Goal: Transaction & Acquisition: Download file/media

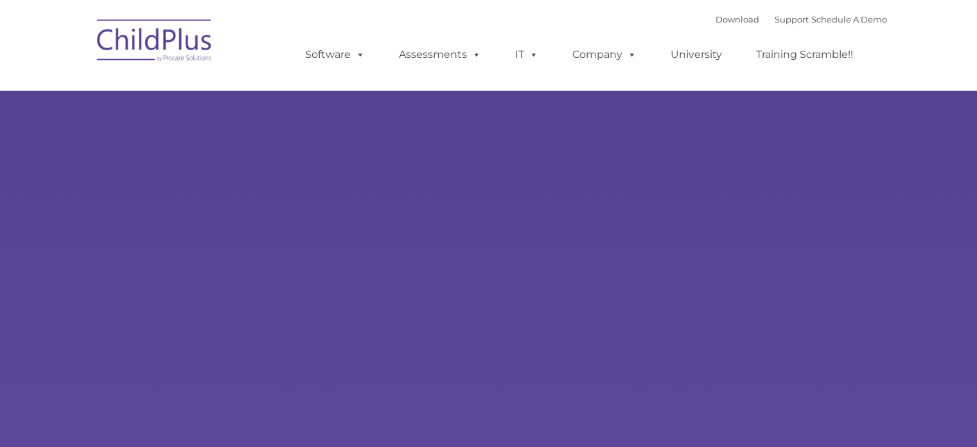
type input ""
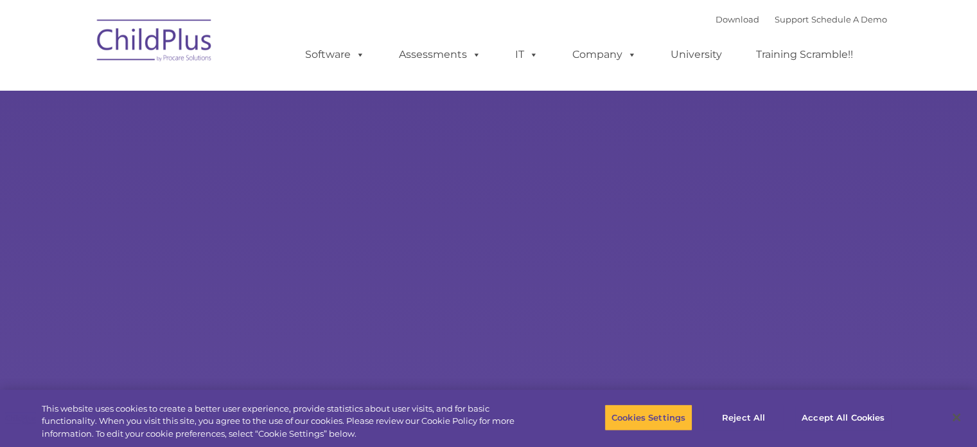
select select "MEDIUM"
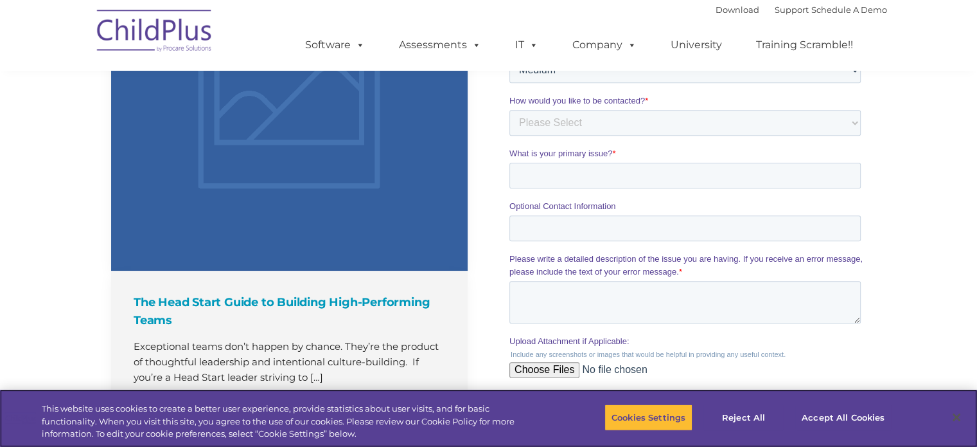
scroll to position [1036, 0]
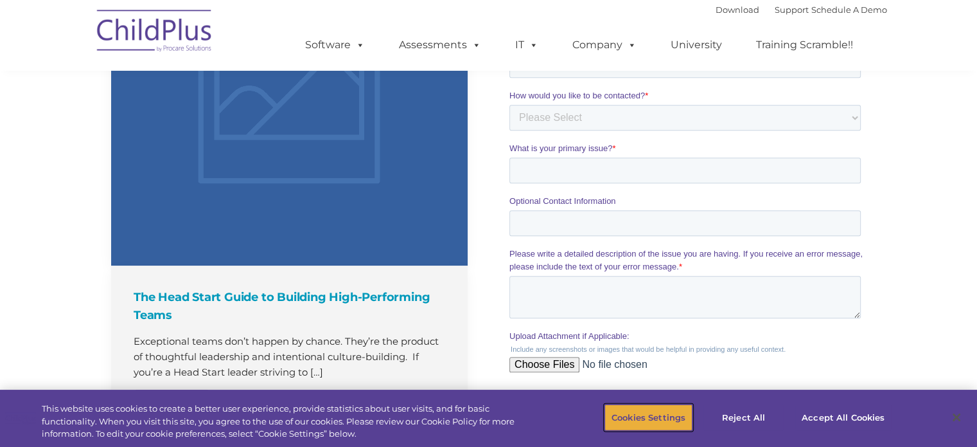
click at [666, 416] on button "Cookies Settings" at bounding box center [649, 417] width 88 height 27
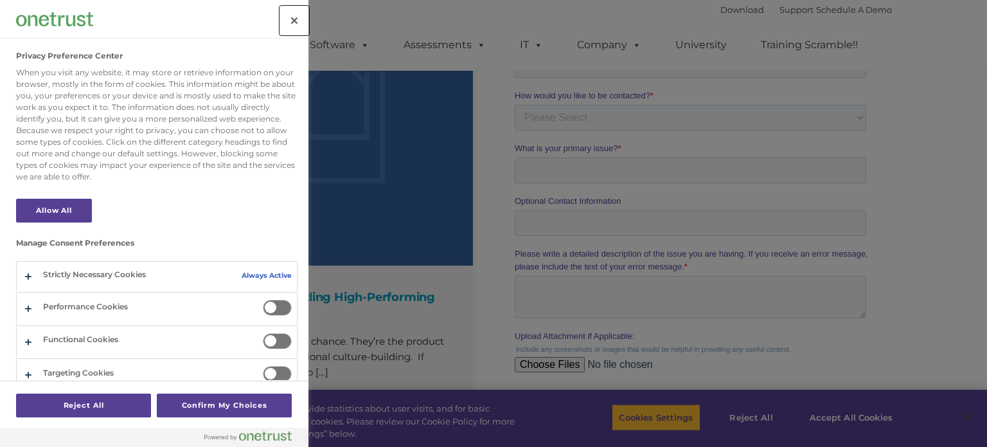
click at [290, 22] on button "Close" at bounding box center [294, 20] width 28 height 28
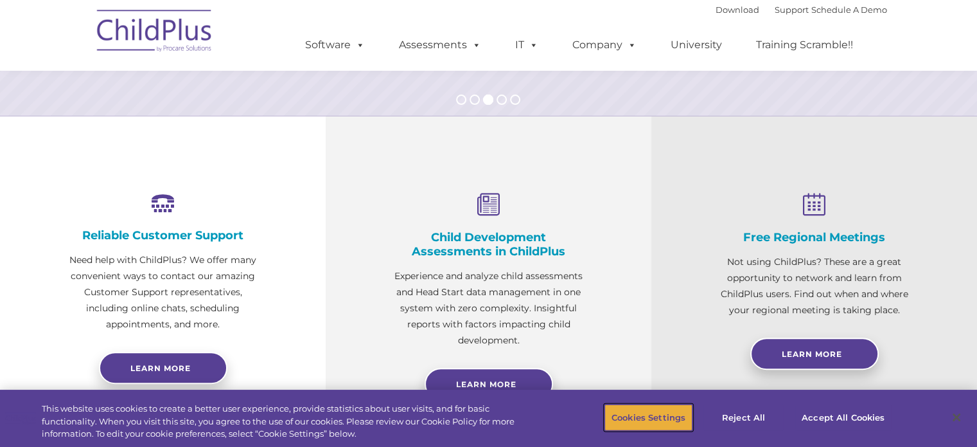
scroll to position [0, 0]
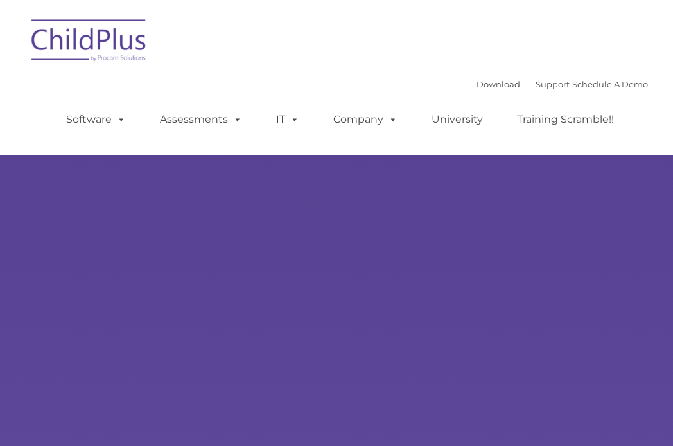
select select "MEDIUM"
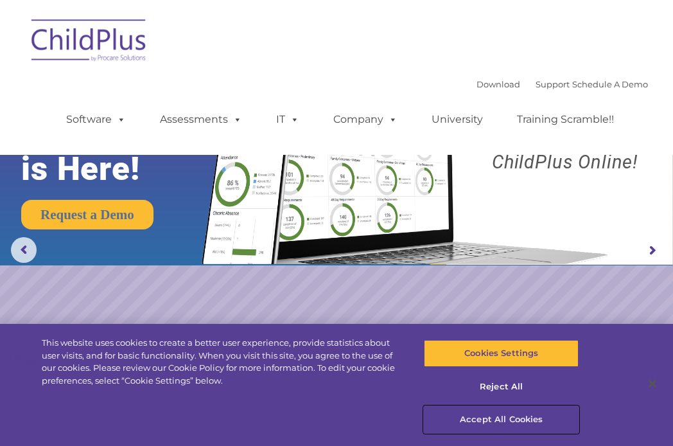
click at [524, 415] on button "Accept All Cookies" at bounding box center [501, 419] width 155 height 27
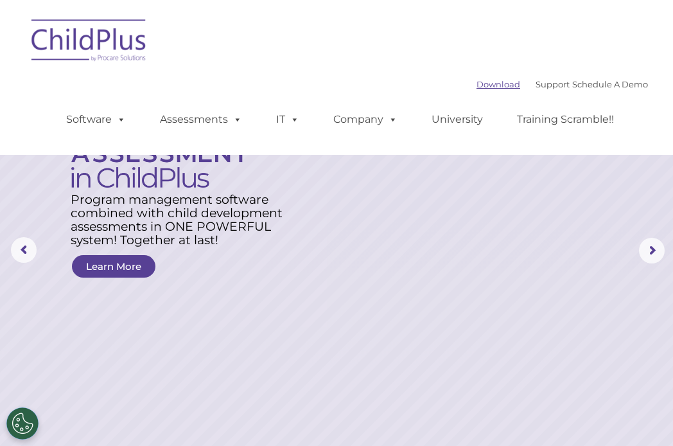
click at [477, 82] on link "Download" at bounding box center [499, 84] width 44 height 10
